Goal: Information Seeking & Learning: Understand process/instructions

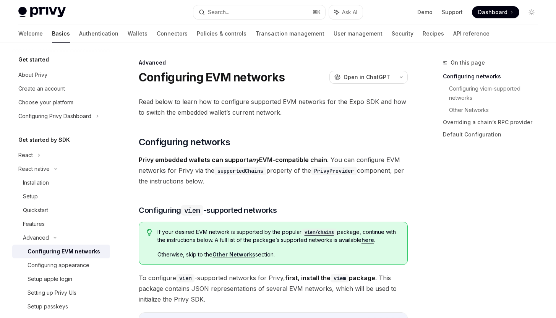
click at [178, 181] on span "Privy embedded wallets can support any EVM-compatible chain . You can configure…" at bounding box center [273, 170] width 269 height 32
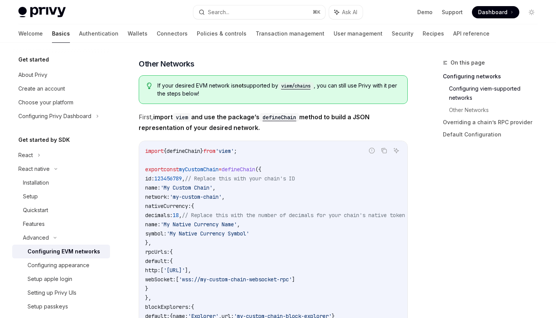
scroll to position [462, 0]
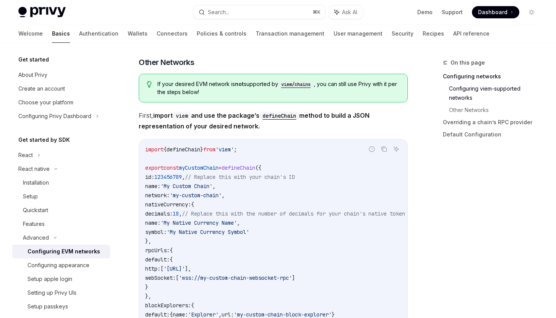
click at [208, 127] on span "First, import viem and use the package’s defineChain method to build a JSON rep…" at bounding box center [273, 120] width 269 height 21
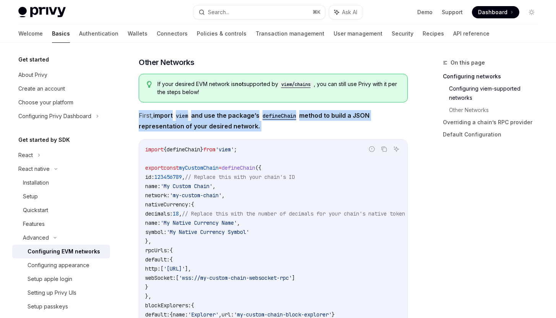
click at [208, 127] on span "First, import viem and use the package’s defineChain method to build a JSON rep…" at bounding box center [273, 120] width 269 height 21
click at [209, 130] on strong "import viem and use the package’s defineChain method to build a JSON representa…" at bounding box center [254, 121] width 231 height 18
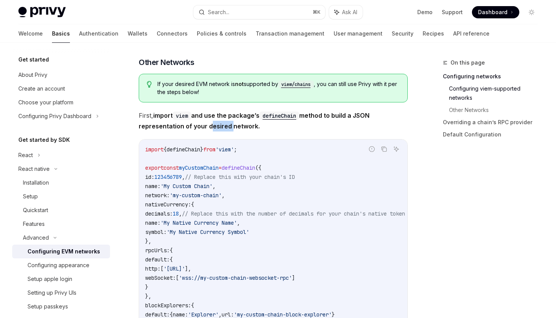
click at [209, 130] on strong "import viem and use the package’s defineChain method to build a JSON representa…" at bounding box center [254, 121] width 231 height 18
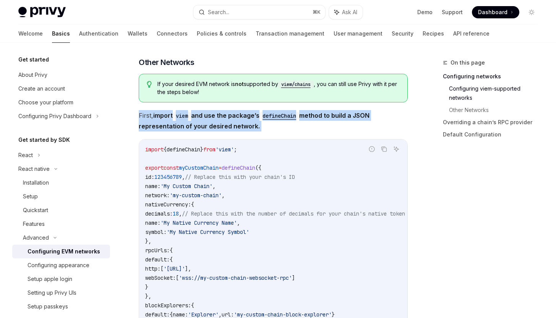
click at [209, 130] on strong "import viem and use the package’s defineChain method to build a JSON representa…" at bounding box center [254, 121] width 231 height 18
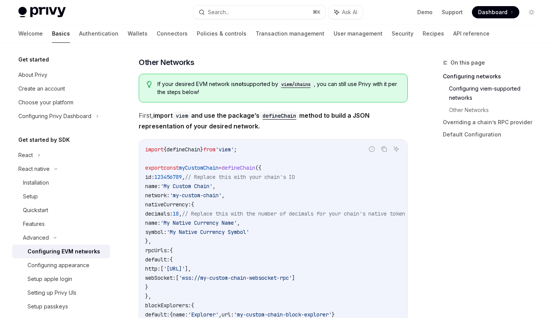
click at [160, 208] on span "nativeCurrency:" at bounding box center [168, 204] width 46 height 7
click at [161, 199] on span "network:" at bounding box center [157, 195] width 24 height 7
click at [160, 189] on span "name:" at bounding box center [152, 186] width 15 height 7
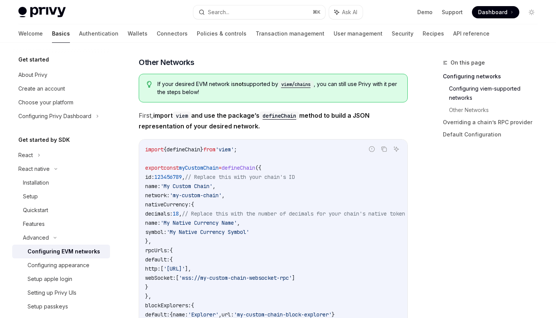
click at [160, 189] on span "name:" at bounding box center [152, 186] width 15 height 7
click at [205, 177] on code "import { defineChain } from 'viem' ; export const myCustomChain = defineChain (…" at bounding box center [284, 241] width 278 height 192
click at [205, 176] on code "import { defineChain } from 'viem' ; export const myCustomChain = defineChain (…" at bounding box center [284, 241] width 278 height 192
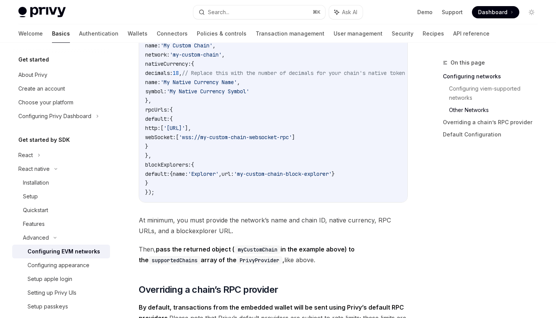
scroll to position [604, 0]
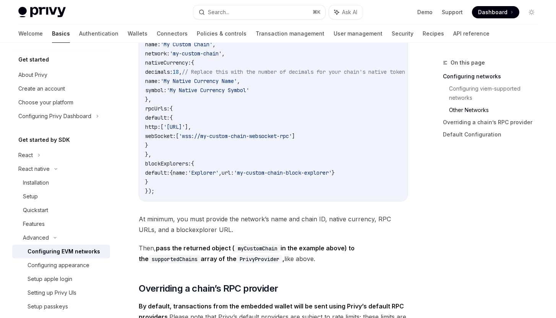
click at [168, 167] on span "blockExplorers:" at bounding box center [168, 163] width 46 height 7
click at [169, 176] on span "default:" at bounding box center [157, 172] width 24 height 7
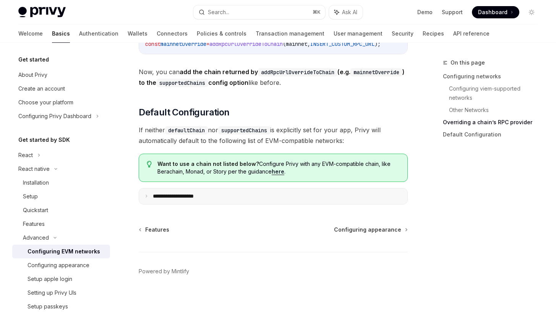
scroll to position [1060, 0]
